Goal: Information Seeking & Learning: Learn about a topic

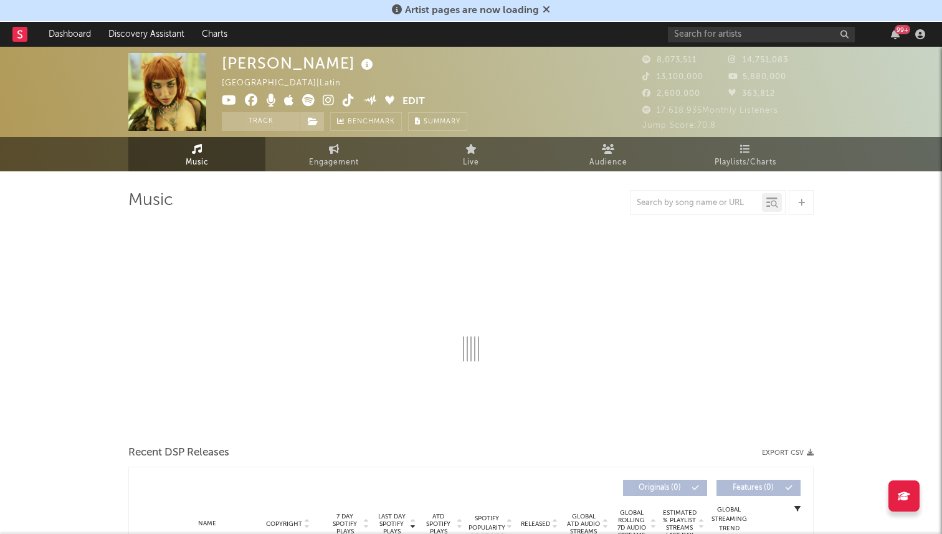
select select "6m"
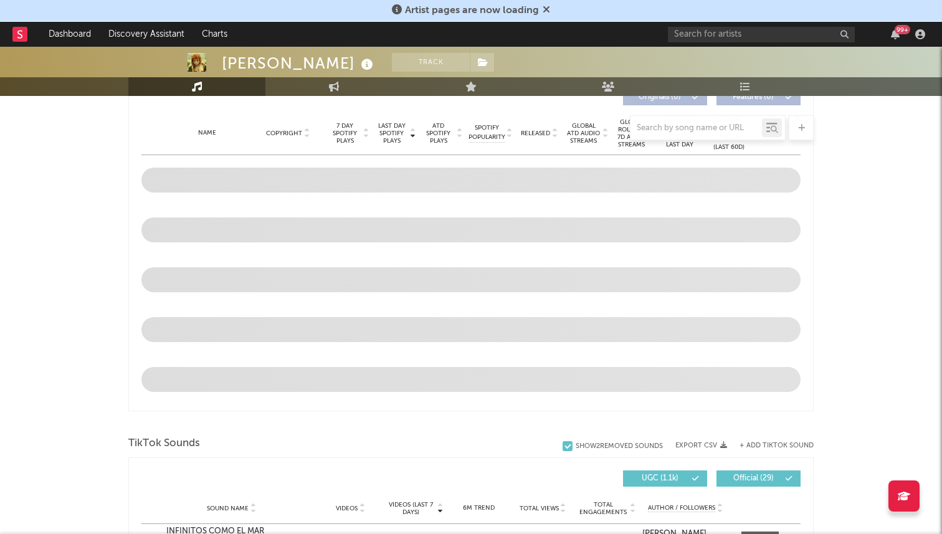
scroll to position [484, 0]
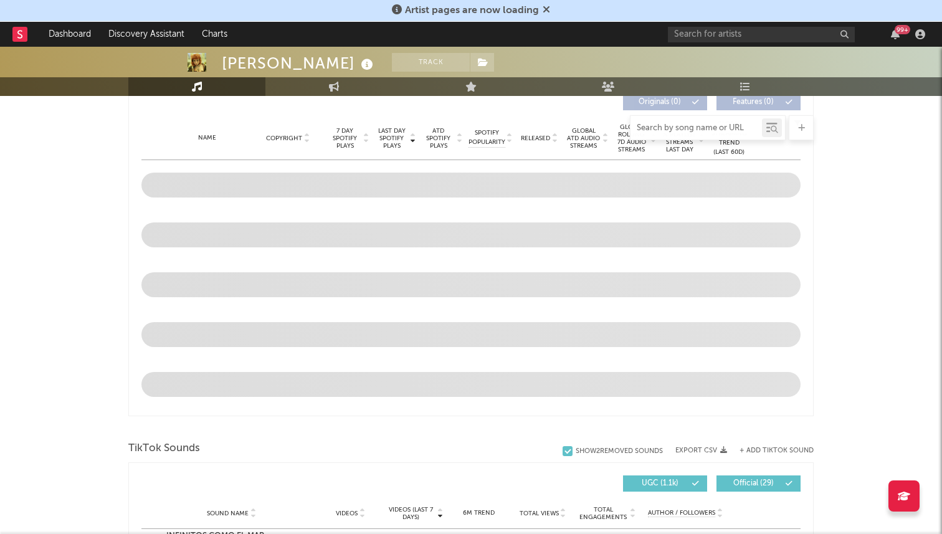
click at [694, 133] on input "text" at bounding box center [697, 128] width 132 height 10
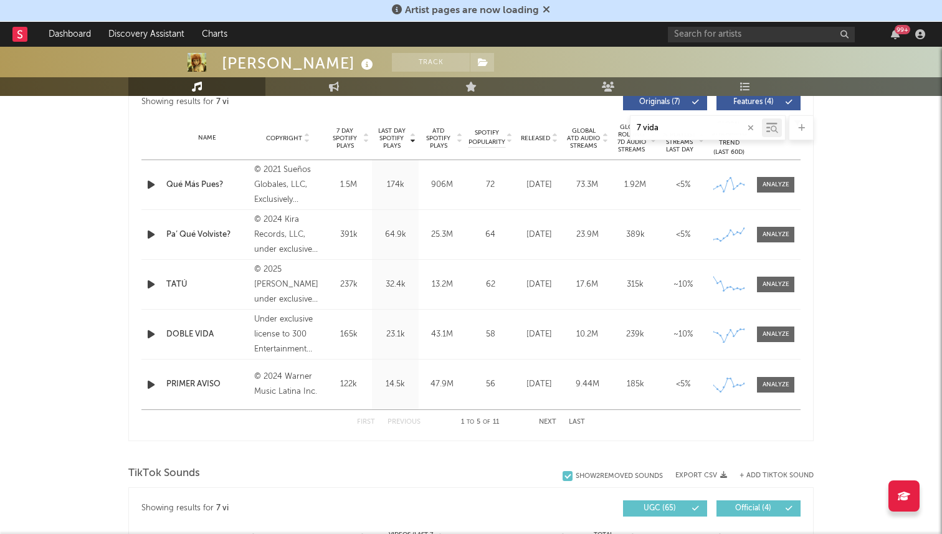
type input "7 vidas"
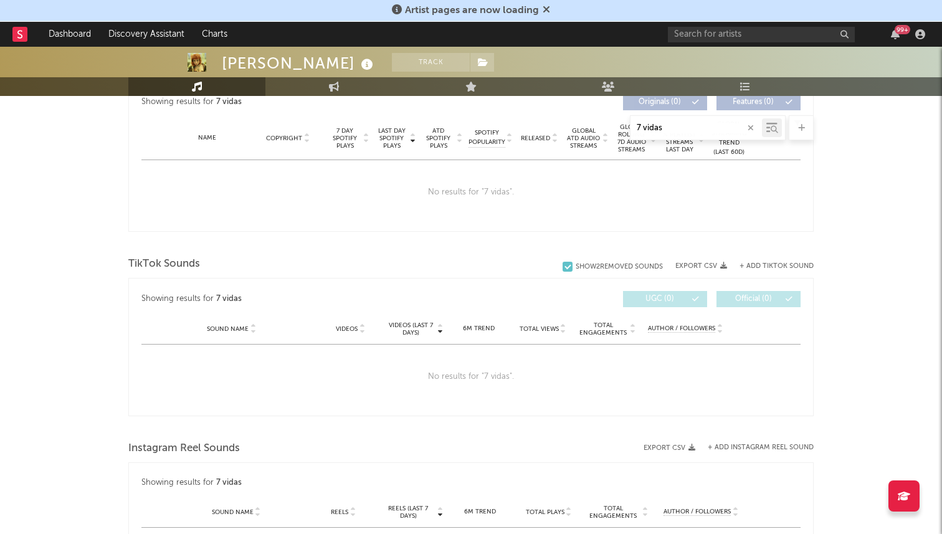
click at [750, 127] on icon "button" at bounding box center [751, 128] width 6 height 8
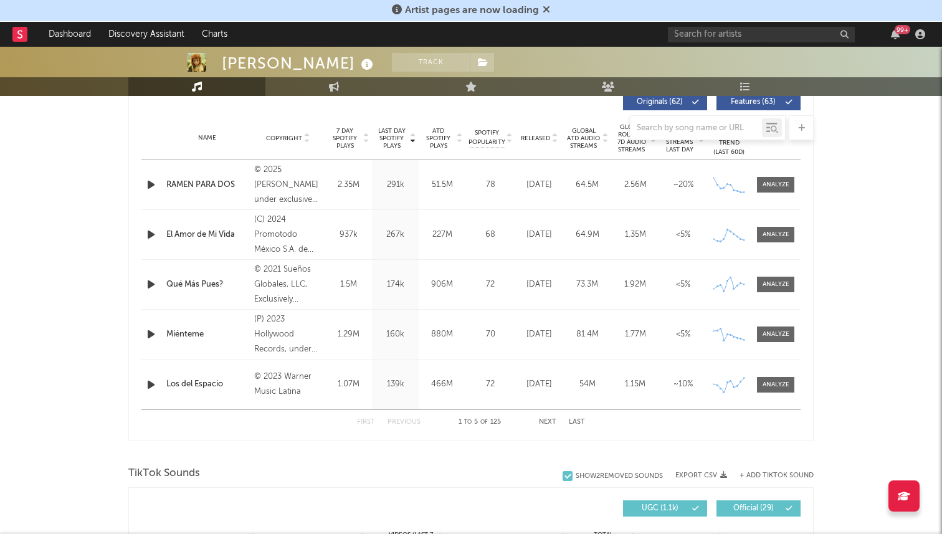
click at [675, 123] on div at bounding box center [697, 128] width 132 height 16
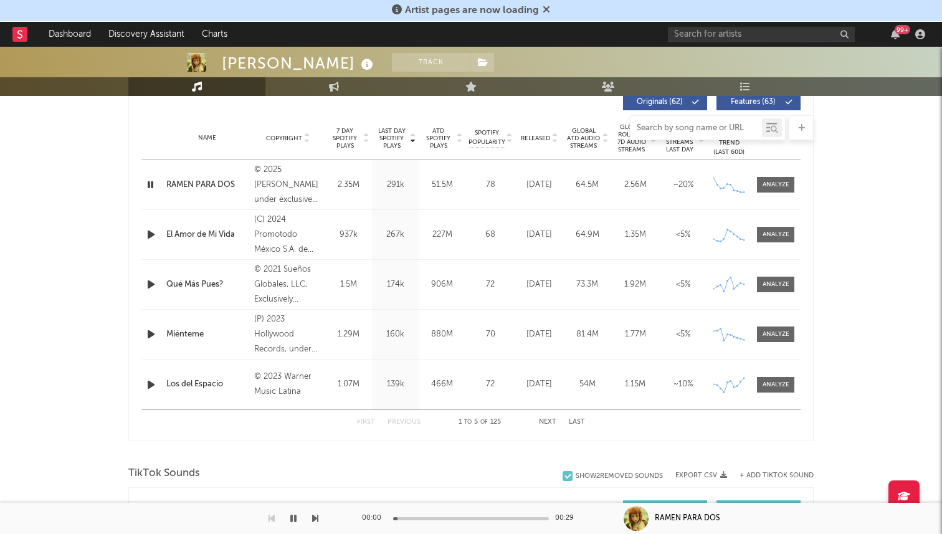
click at [673, 128] on input "text" at bounding box center [697, 128] width 132 height 10
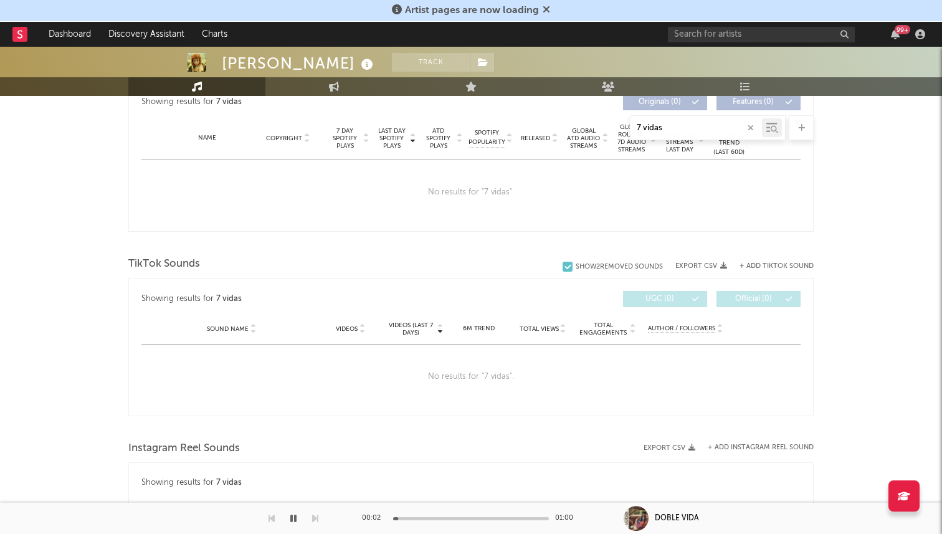
type input "7 vidas"
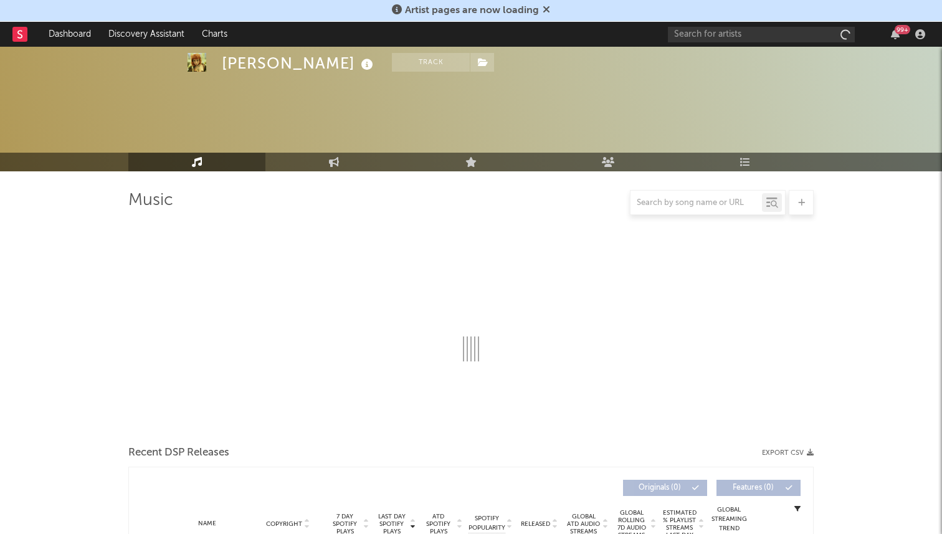
scroll to position [484, 0]
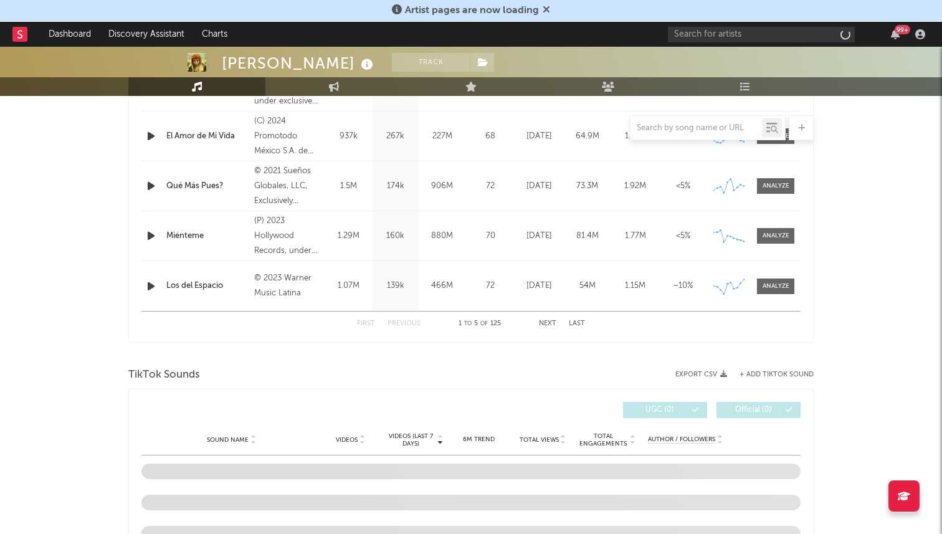
select select "6m"
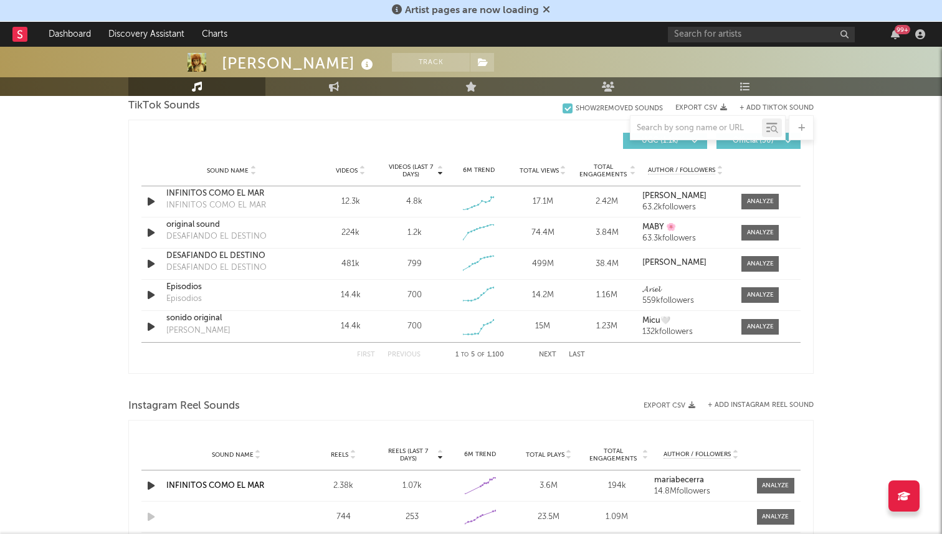
scroll to position [868, 0]
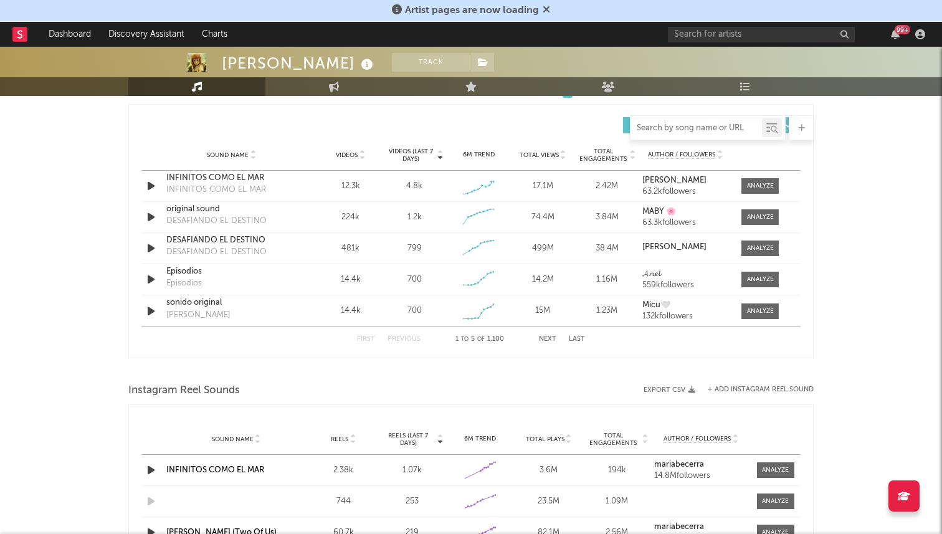
click at [681, 123] on input "text" at bounding box center [697, 128] width 132 height 10
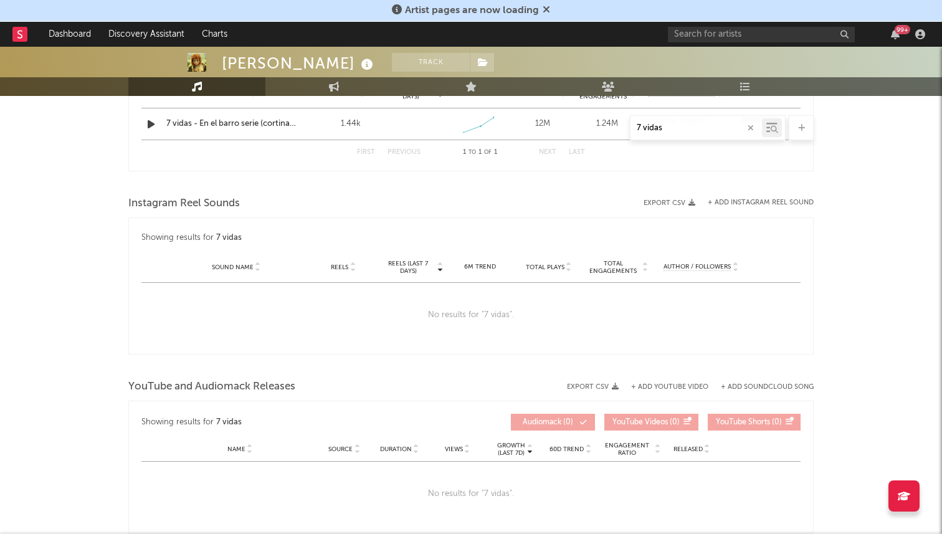
scroll to position [612, 0]
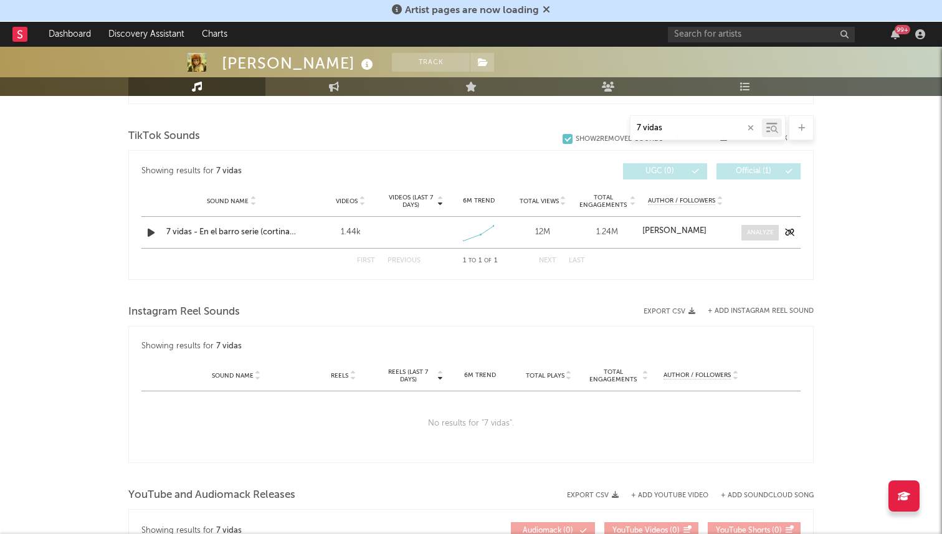
type input "7 vidas"
click at [763, 225] on span at bounding box center [760, 233] width 37 height 16
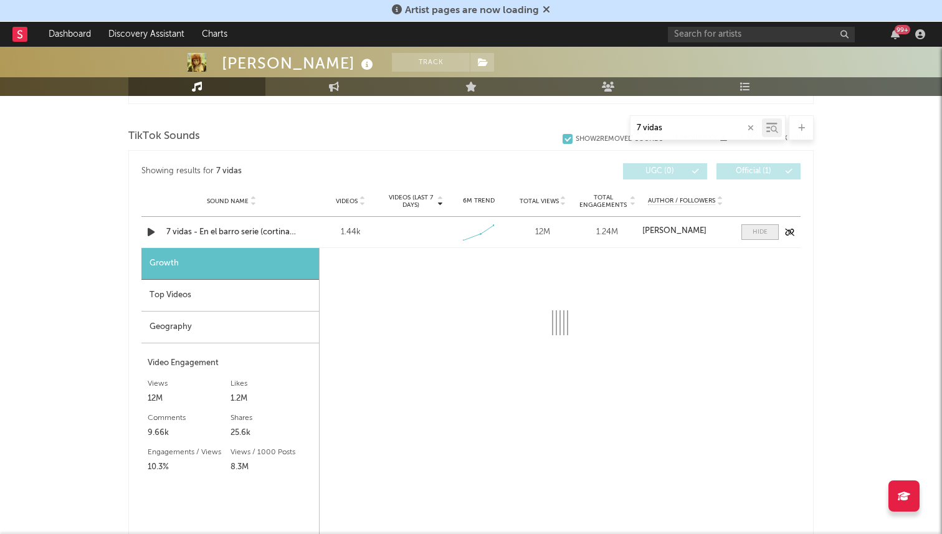
select select "1w"
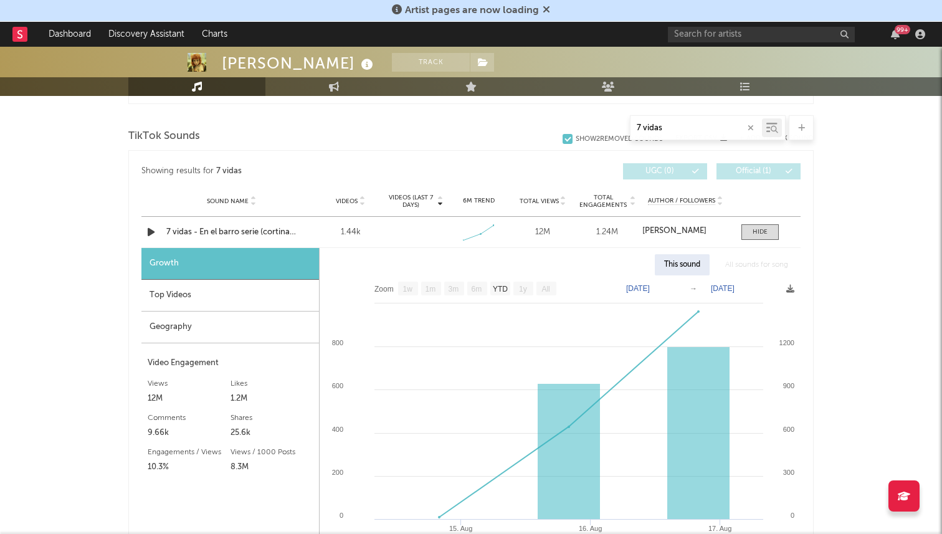
click at [173, 320] on div "Geography" at bounding box center [230, 328] width 178 height 32
